Goal: Book appointment/travel/reservation

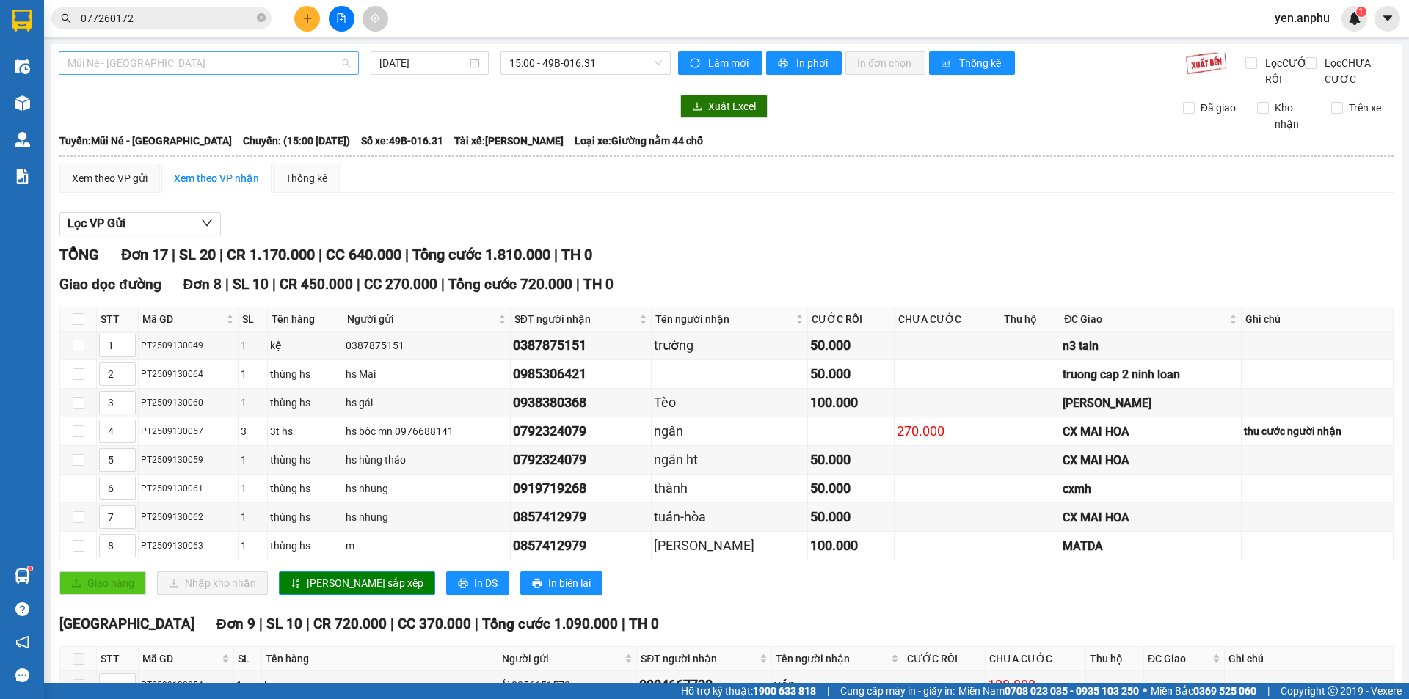
click at [154, 59] on span "Mũi Né - [GEOGRAPHIC_DATA]" at bounding box center [209, 63] width 283 height 22
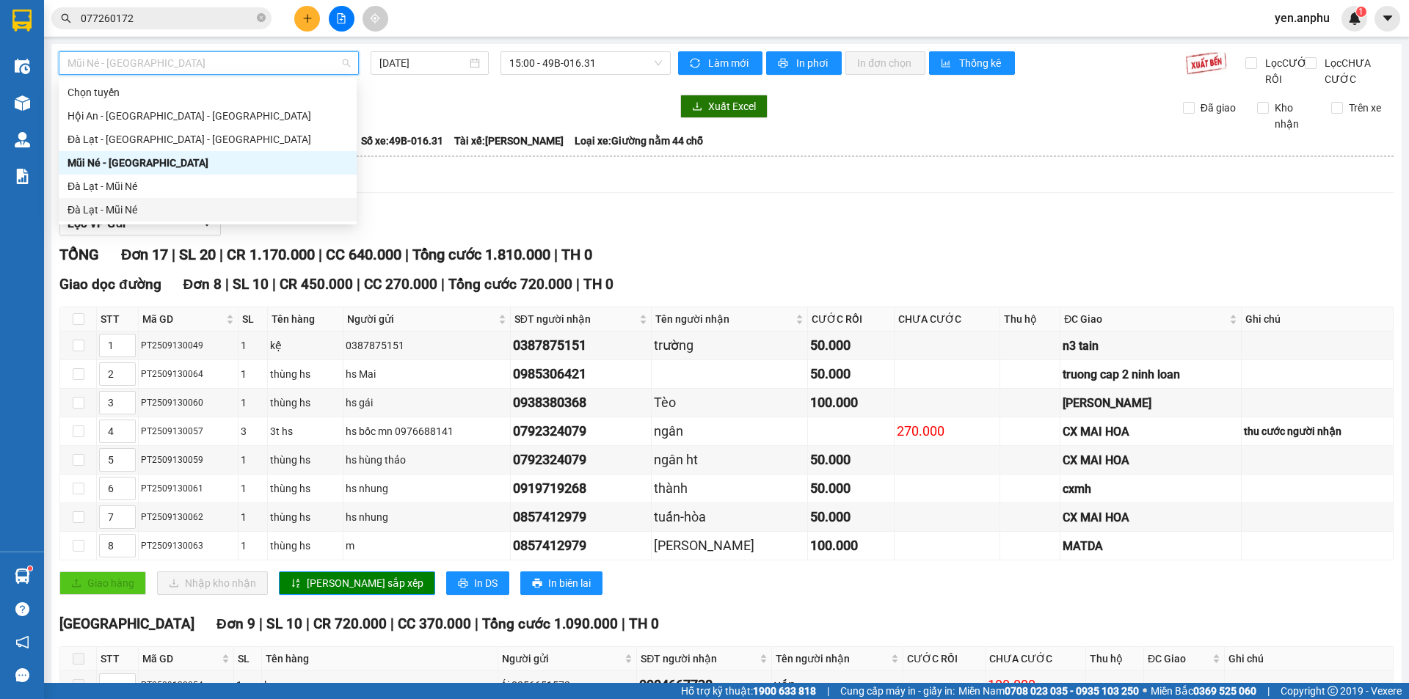
click at [112, 208] on div "Đà Lạt - Mũi Né" at bounding box center [208, 210] width 280 height 16
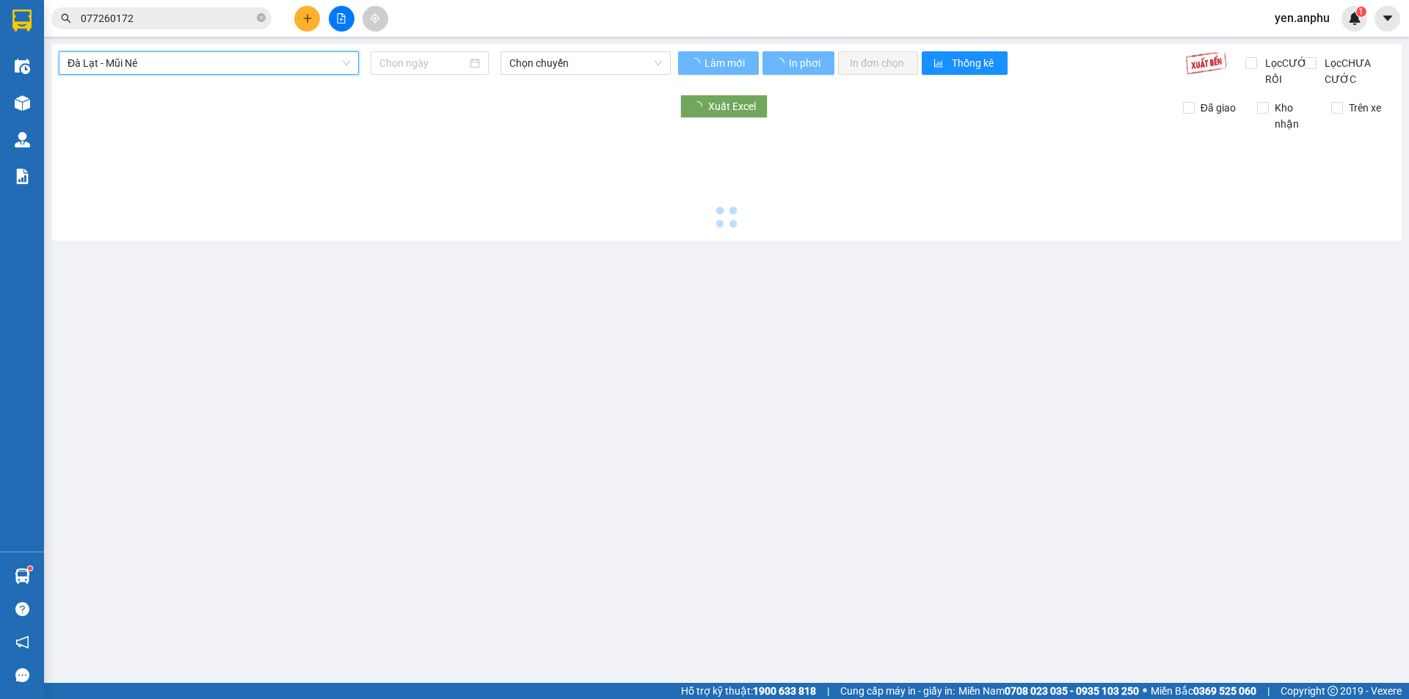
type input "[DATE]"
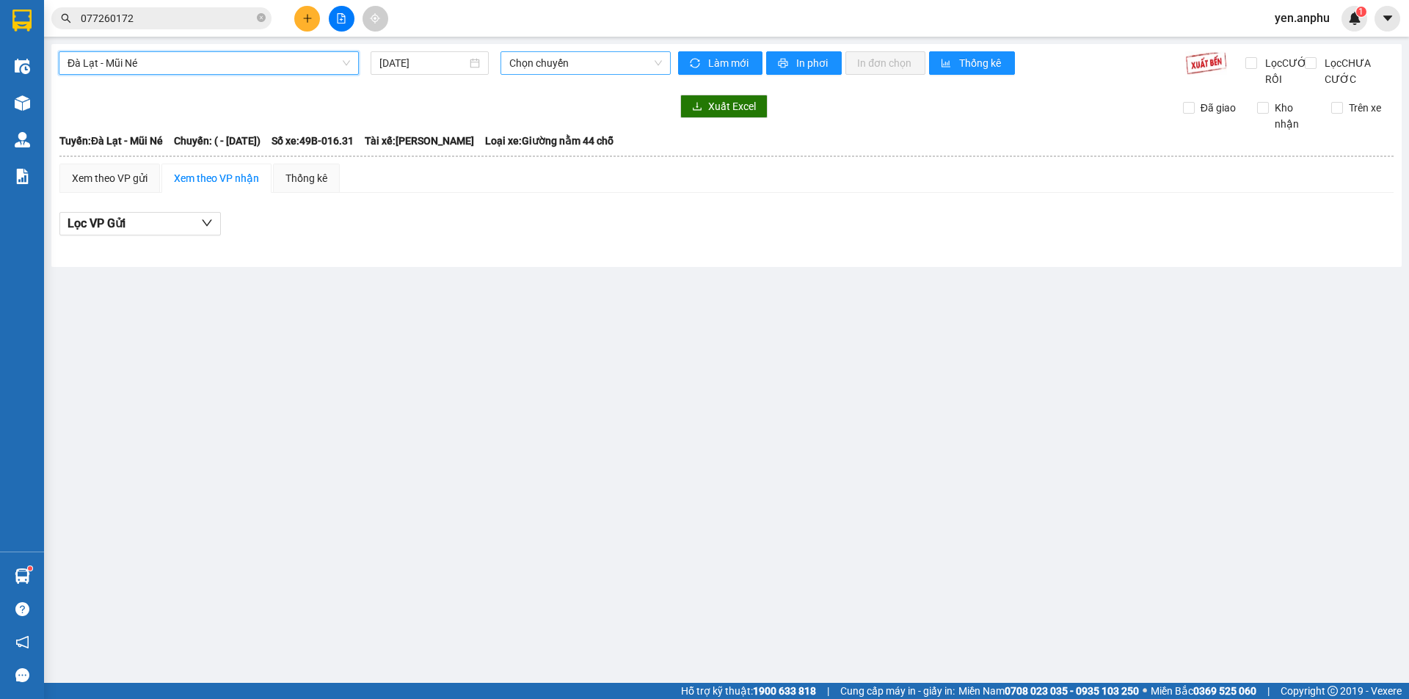
click at [550, 68] on span "Chọn chuyến" at bounding box center [585, 63] width 153 height 22
click at [208, 70] on span "Đà Lạt - Mũi Né" at bounding box center [209, 63] width 283 height 22
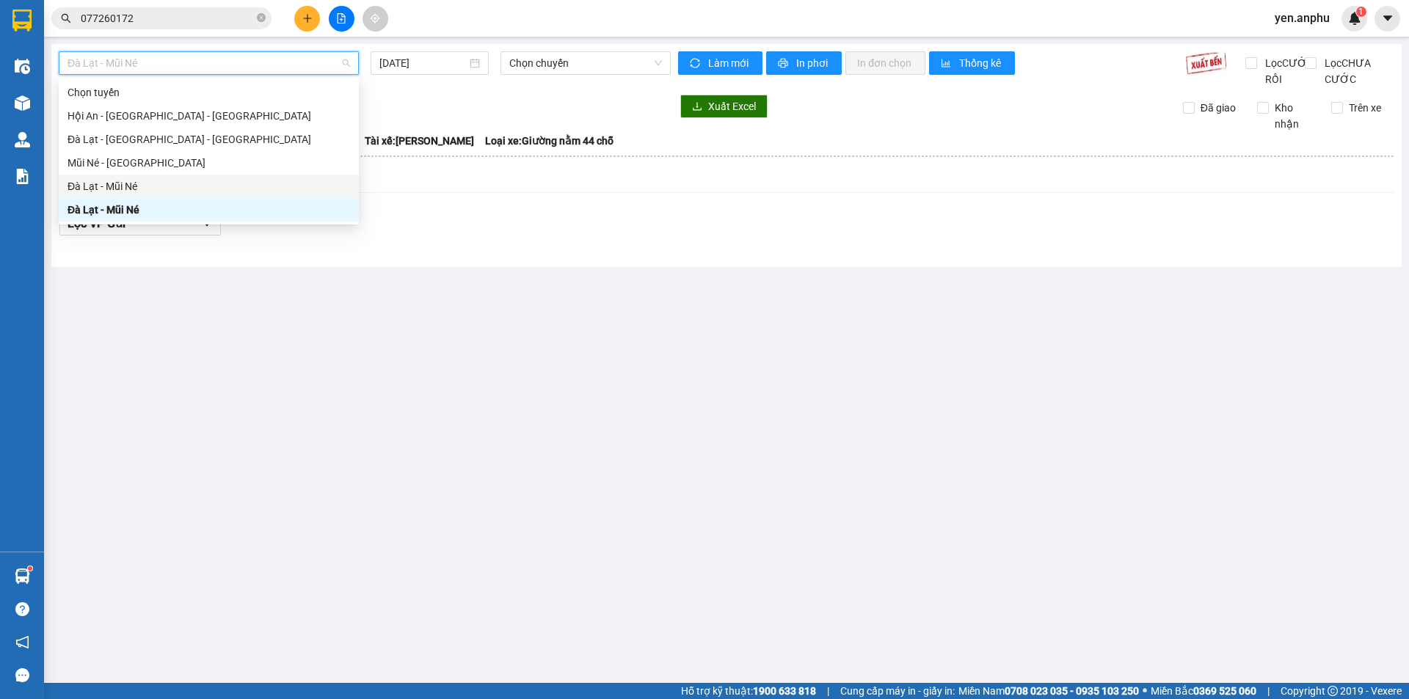
click at [178, 189] on div "Đà Lạt - Mũi Né" at bounding box center [209, 186] width 283 height 16
type input "[DATE]"
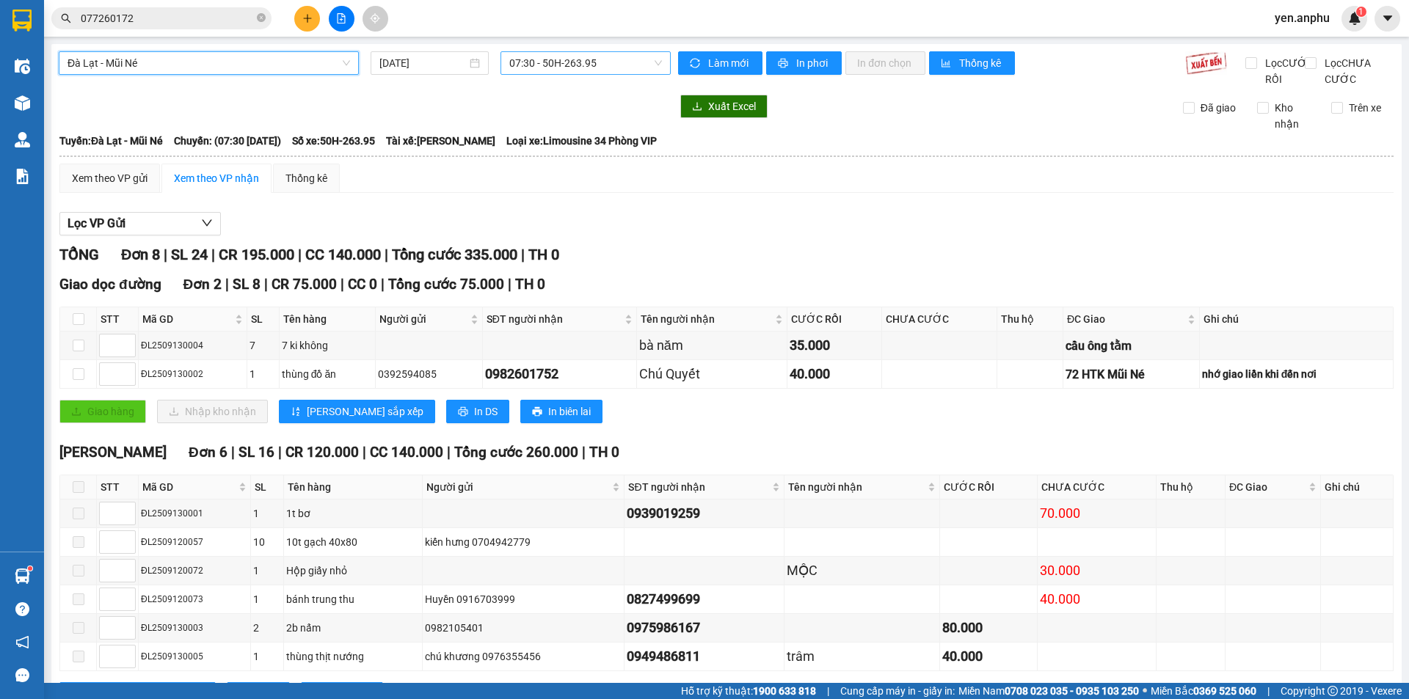
click at [528, 61] on span "07:30 - 50H-263.95" at bounding box center [585, 63] width 153 height 22
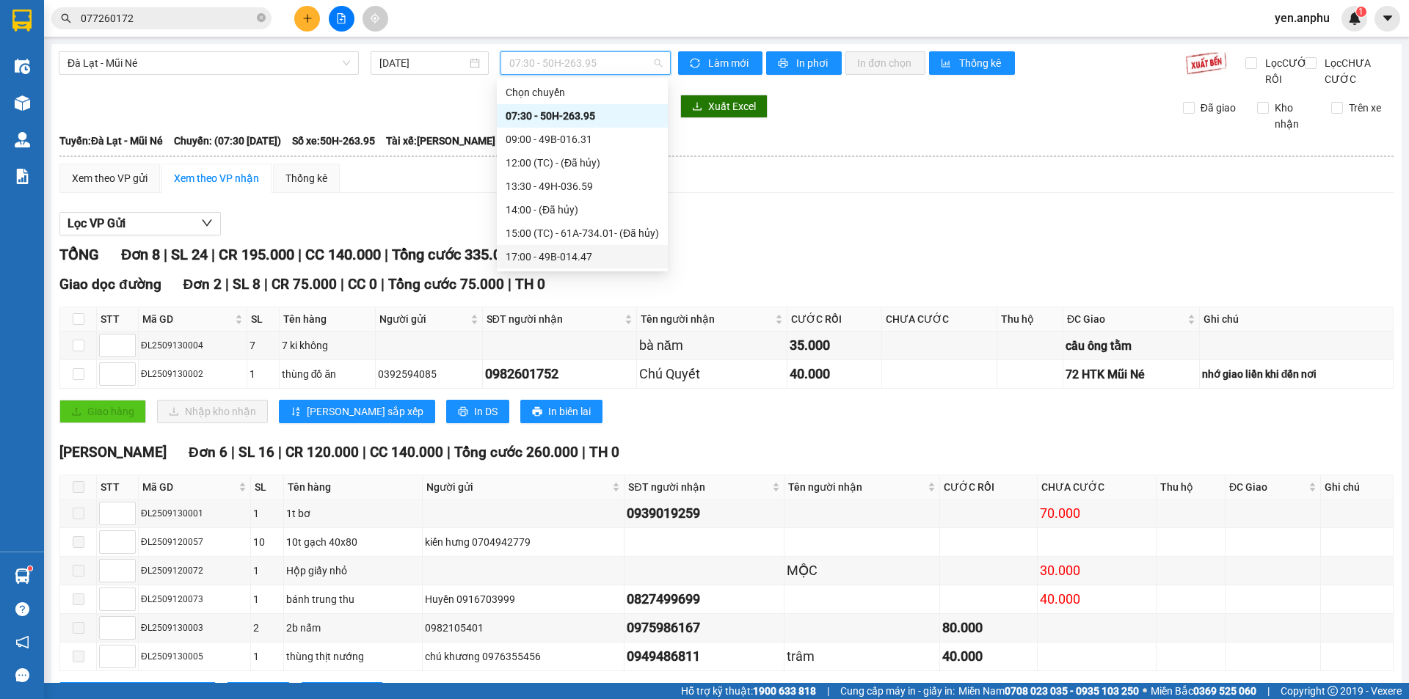
click at [534, 250] on div "17:00 - 49B-014.47" at bounding box center [582, 257] width 153 height 16
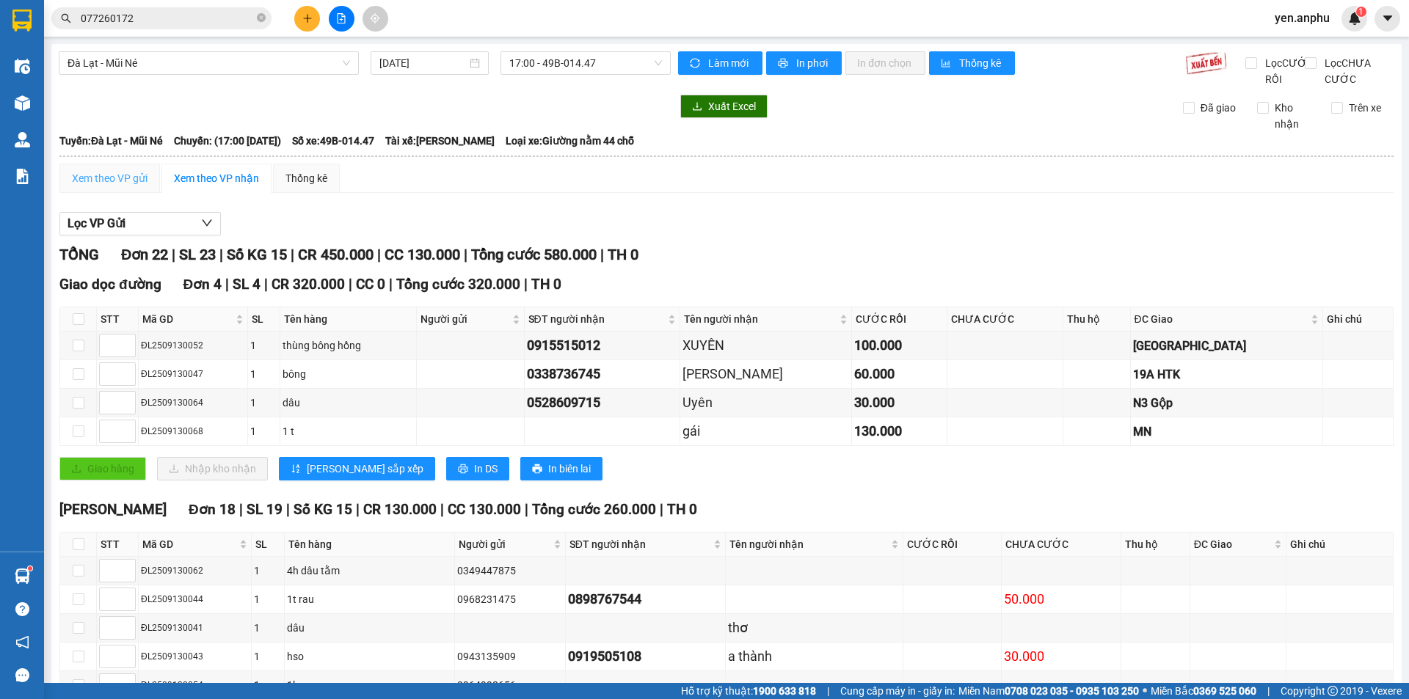
click at [130, 193] on div "Xem theo VP gửi" at bounding box center [109, 178] width 101 height 29
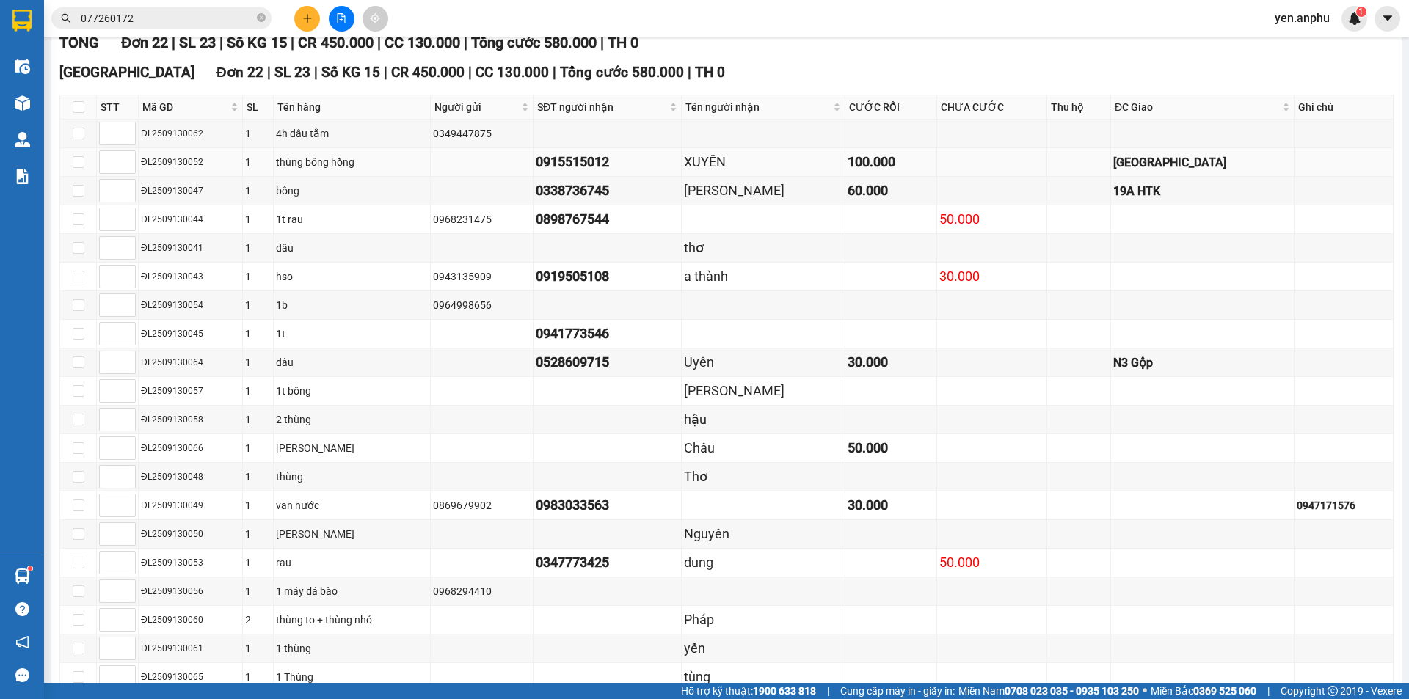
scroll to position [280, 0]
